Goal: Transaction & Acquisition: Purchase product/service

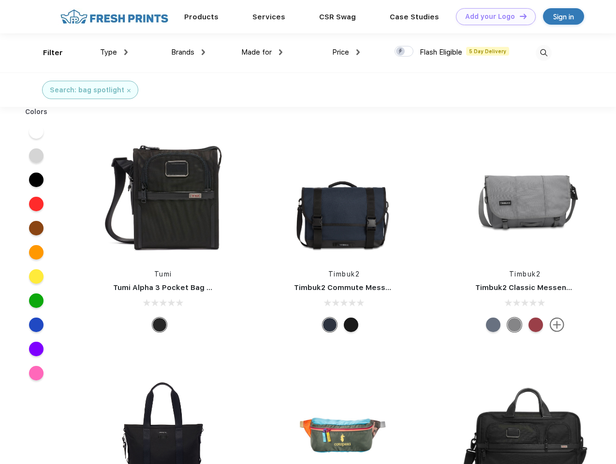
click at [492, 16] on link "Add your Logo Design Tool" at bounding box center [496, 16] width 80 height 17
click at [0, 0] on div "Design Tool" at bounding box center [0, 0] width 0 height 0
click at [519, 16] on link "Add your Logo Design Tool" at bounding box center [496, 16] width 80 height 17
click at [46, 53] on div "Filter" at bounding box center [53, 52] width 20 height 11
click at [114, 52] on span "Type" at bounding box center [108, 52] width 17 height 9
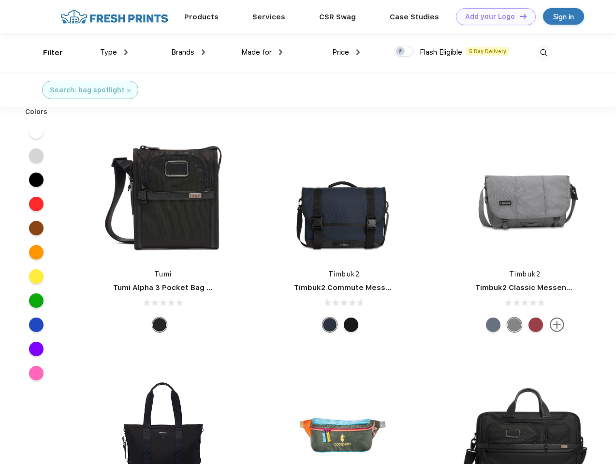
click at [188, 52] on span "Brands" at bounding box center [182, 52] width 23 height 9
click at [262, 52] on span "Made for" at bounding box center [256, 52] width 30 height 9
click at [346, 52] on span "Price" at bounding box center [340, 52] width 17 height 9
click at [404, 52] on div at bounding box center [403, 51] width 19 height 11
click at [401, 52] on input "checkbox" at bounding box center [397, 48] width 6 height 6
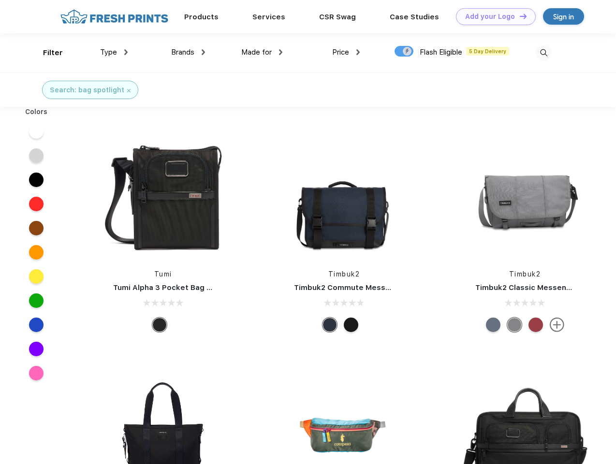
click at [543, 53] on img at bounding box center [544, 53] width 16 height 16
